Goal: Information Seeking & Learning: Learn about a topic

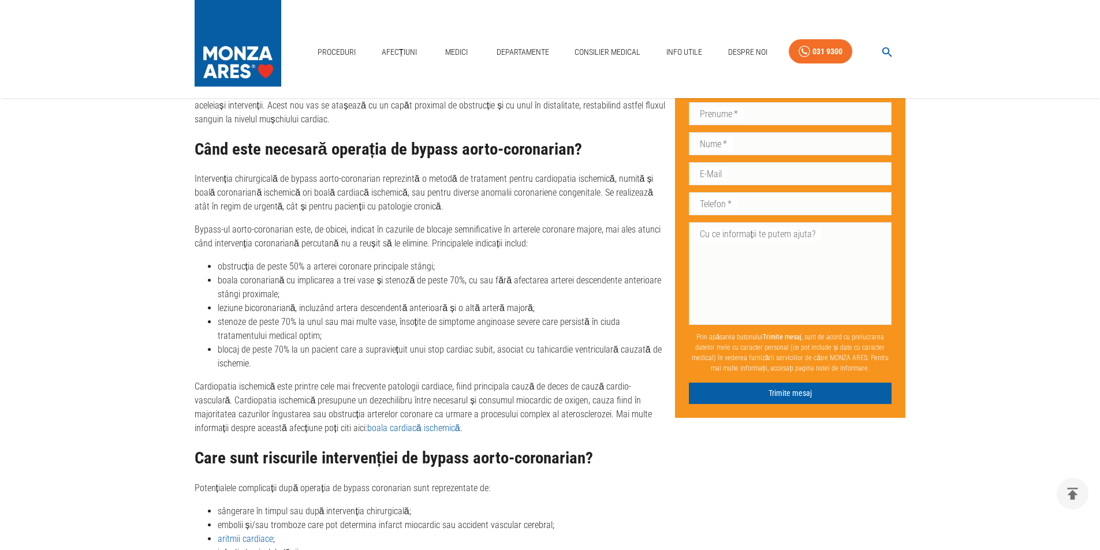
scroll to position [982, 0]
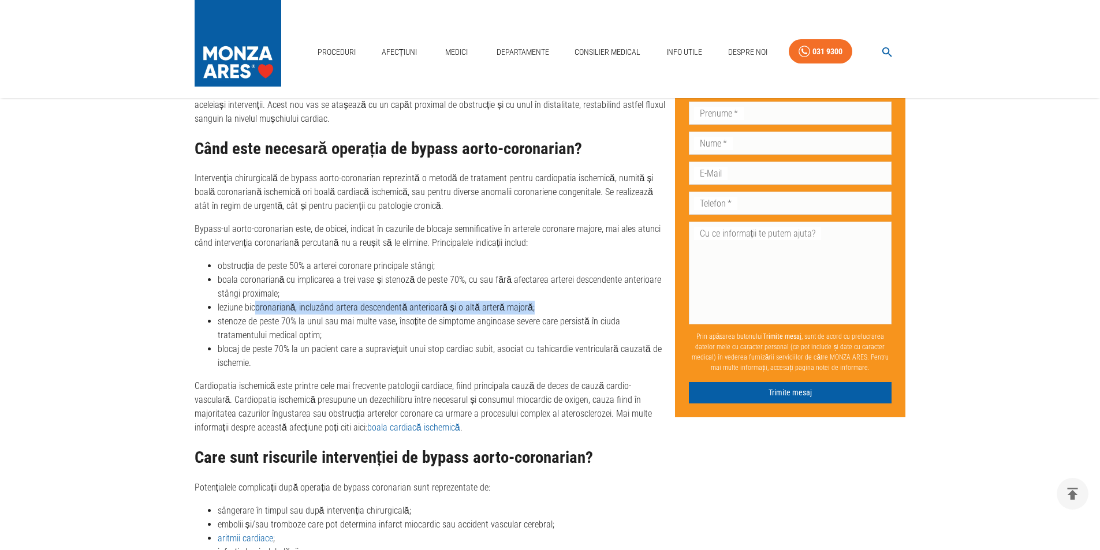
drag, startPoint x: 257, startPoint y: 312, endPoint x: 532, endPoint y: 308, distance: 275.5
click at [532, 308] on li "leziune bicoronariană, incluzând artera descendentă anterioară și o altă arteră…" at bounding box center [442, 308] width 448 height 14
click at [459, 331] on li "stenoze de peste 70% la unul sau mai multe vase, însoțite de simptome anginoase…" at bounding box center [442, 329] width 448 height 28
drag, startPoint x: 223, startPoint y: 319, endPoint x: 293, endPoint y: 331, distance: 71.4
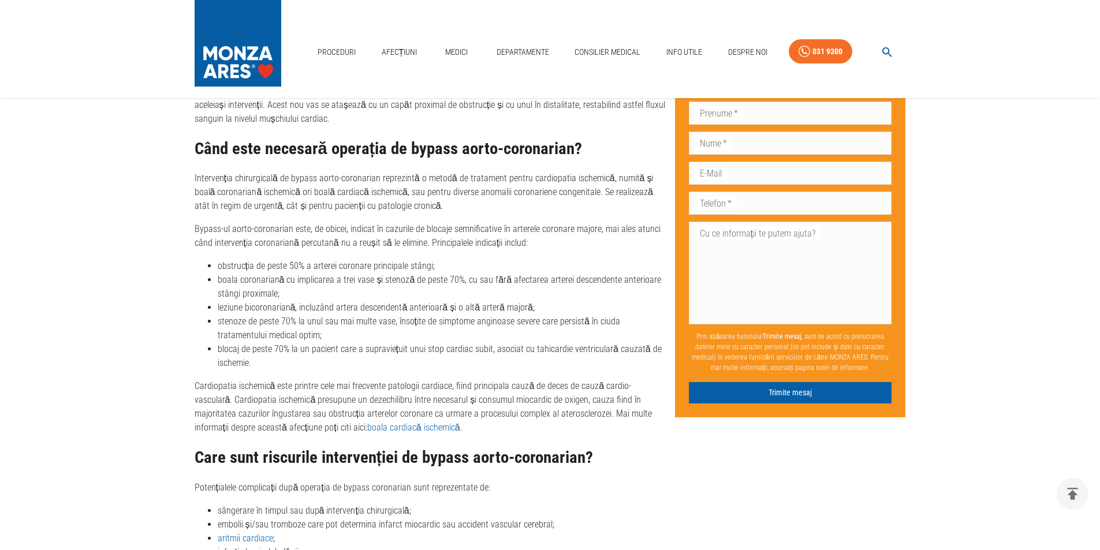
click at [293, 331] on li "stenoze de peste 70% la unul sau mai multe vase, însoțite de simptome anginoase…" at bounding box center [442, 329] width 448 height 28
click at [304, 359] on li "blocaj de peste 70% la un pacient care a supraviețuit unui stop cardiac subit, …" at bounding box center [442, 356] width 448 height 28
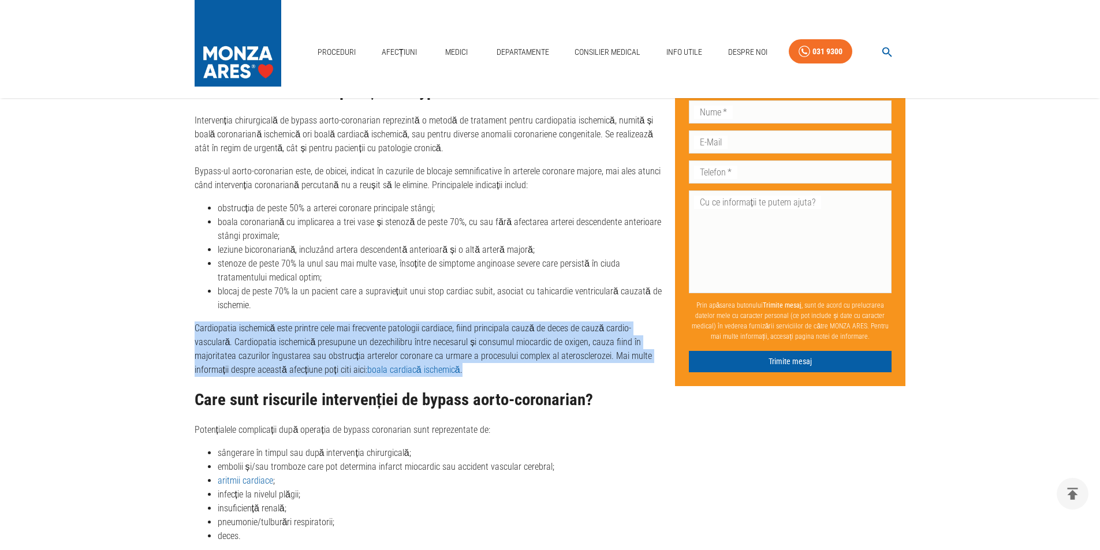
drag, startPoint x: 196, startPoint y: 325, endPoint x: 430, endPoint y: 371, distance: 239.0
click at [430, 371] on p "Cardiopatia ischemică este printre cele mai frecvente patologii cardiace, fiind…" at bounding box center [430, 349] width 471 height 55
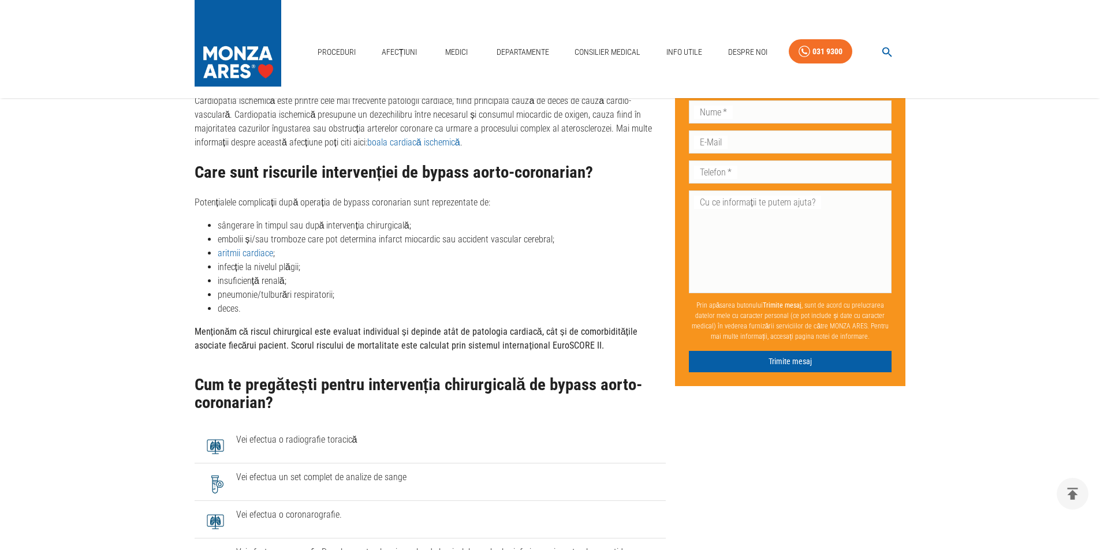
scroll to position [1270, 0]
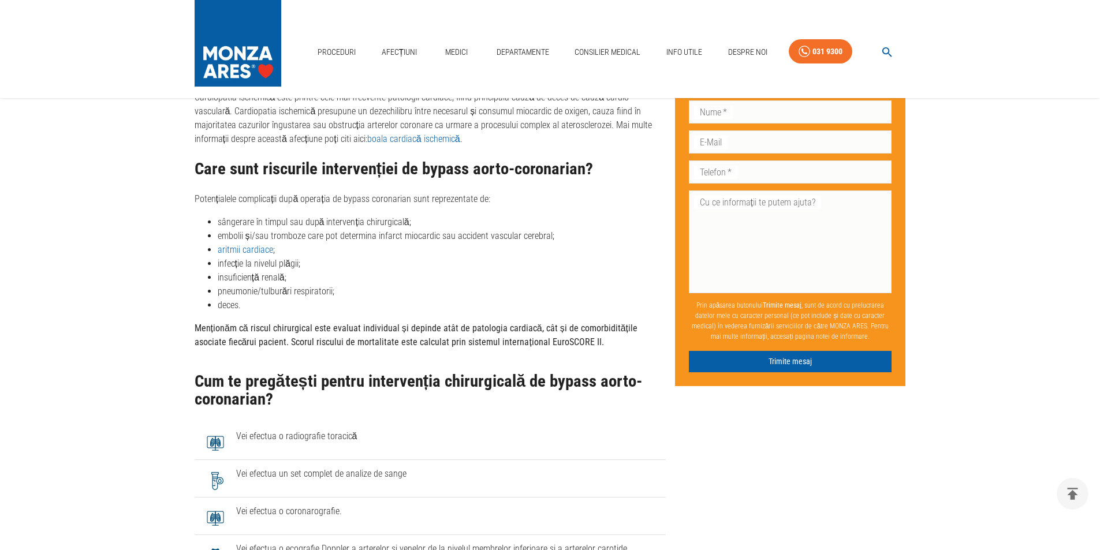
click at [393, 281] on li "insuficiență renală;" at bounding box center [442, 278] width 448 height 14
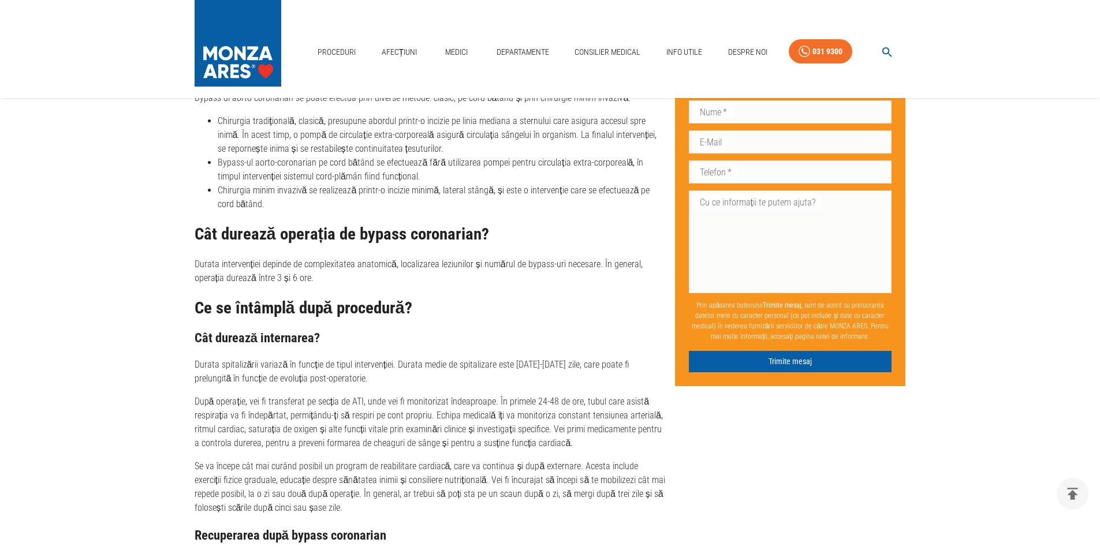
scroll to position [2194, 0]
